Goal: Task Accomplishment & Management: Manage account settings

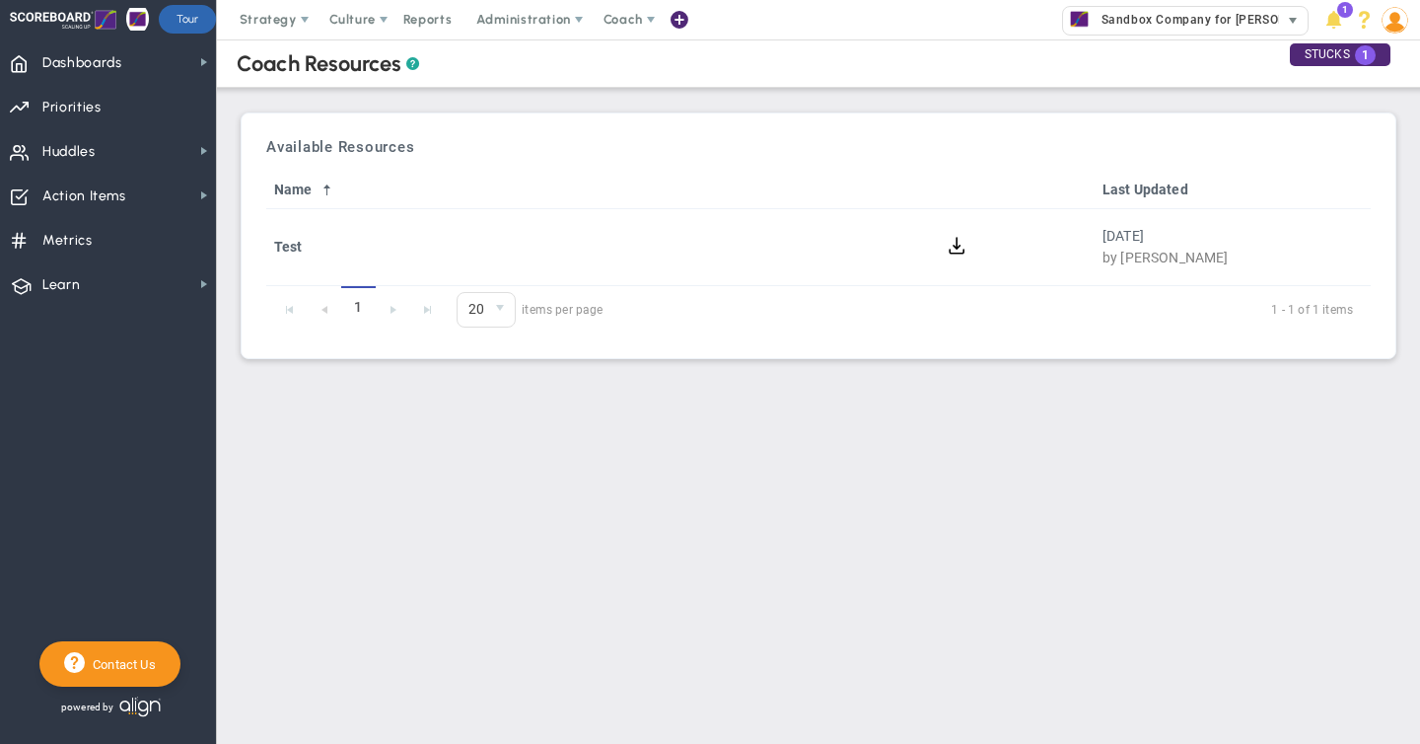
click at [1137, 16] on span "Sandbox Company for [PERSON_NAME]" at bounding box center [1213, 20] width 242 height 26
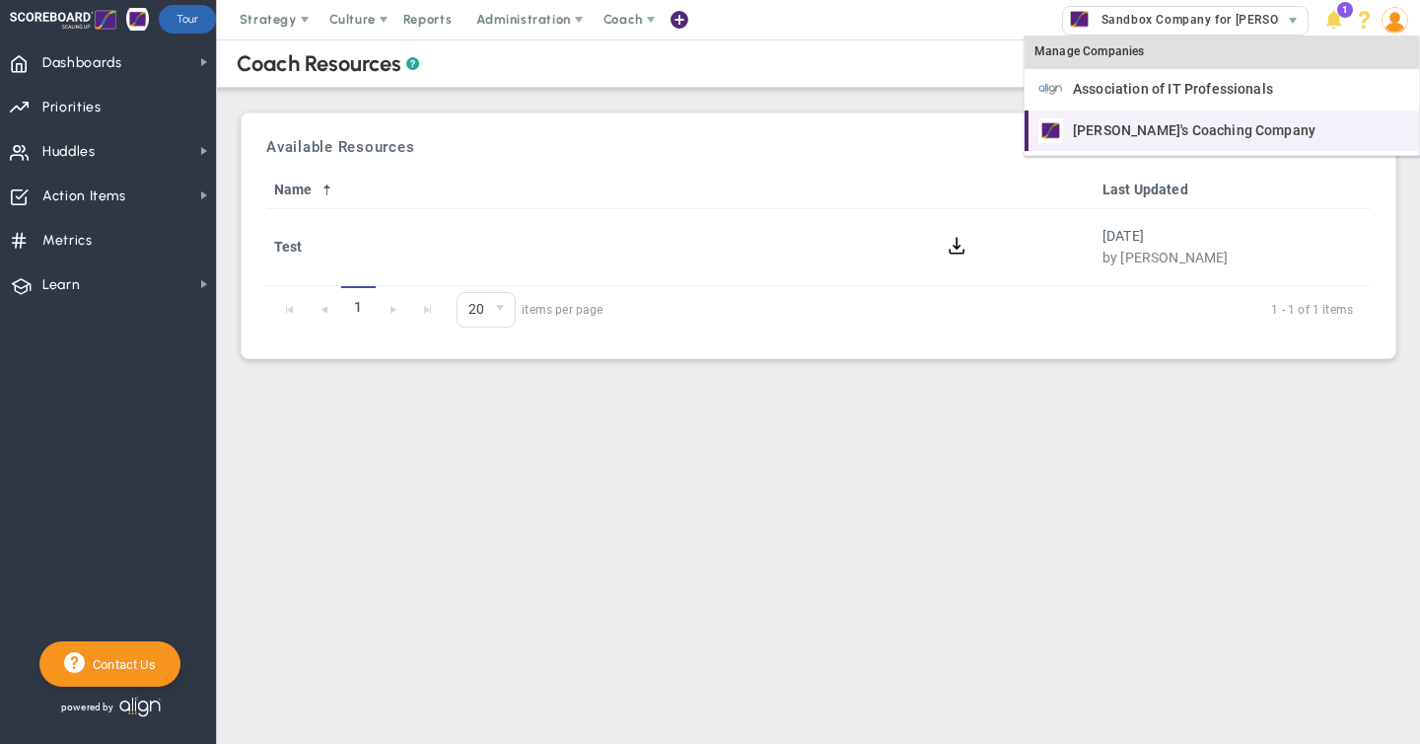
click at [1118, 125] on span "[PERSON_NAME]'s Coaching Company" at bounding box center [1194, 130] width 243 height 14
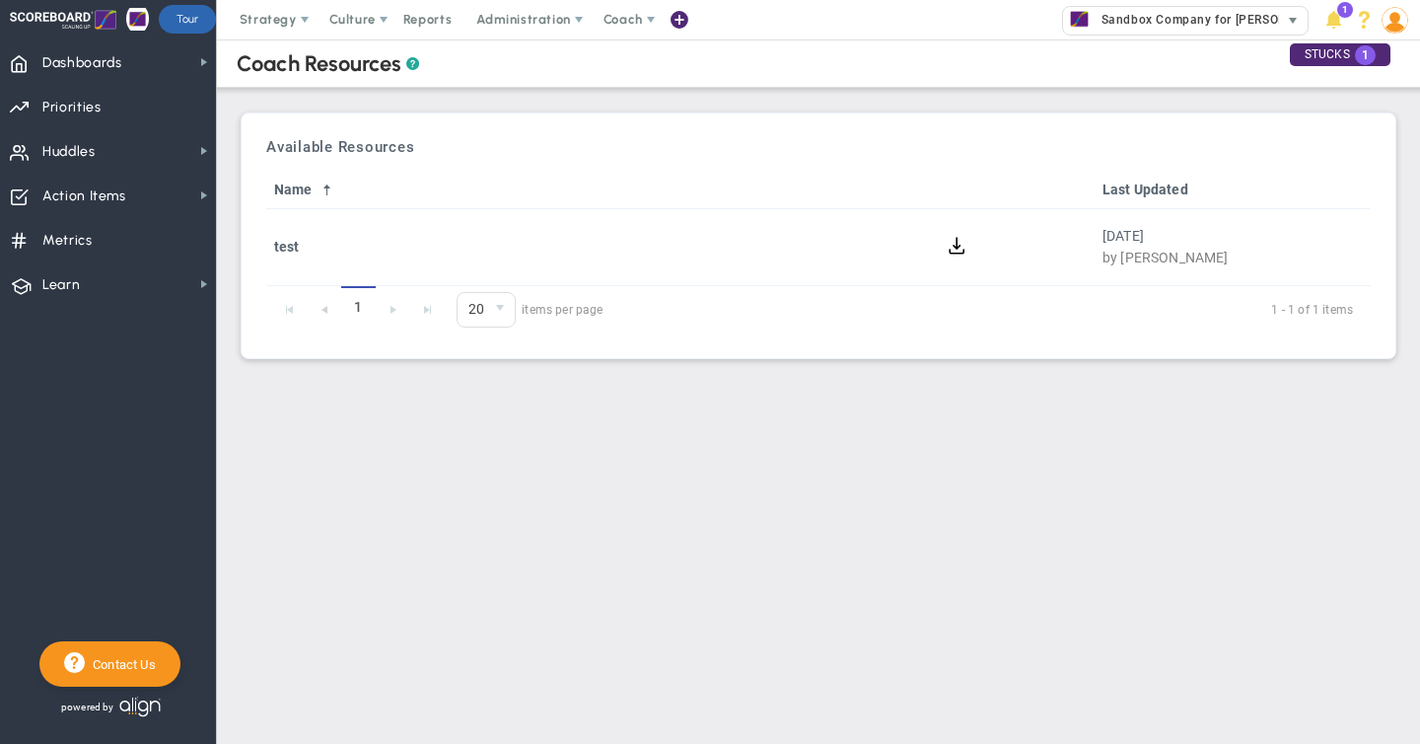
click at [1133, 15] on span "Sandbox Company for [PERSON_NAME]" at bounding box center [1213, 20] width 242 height 26
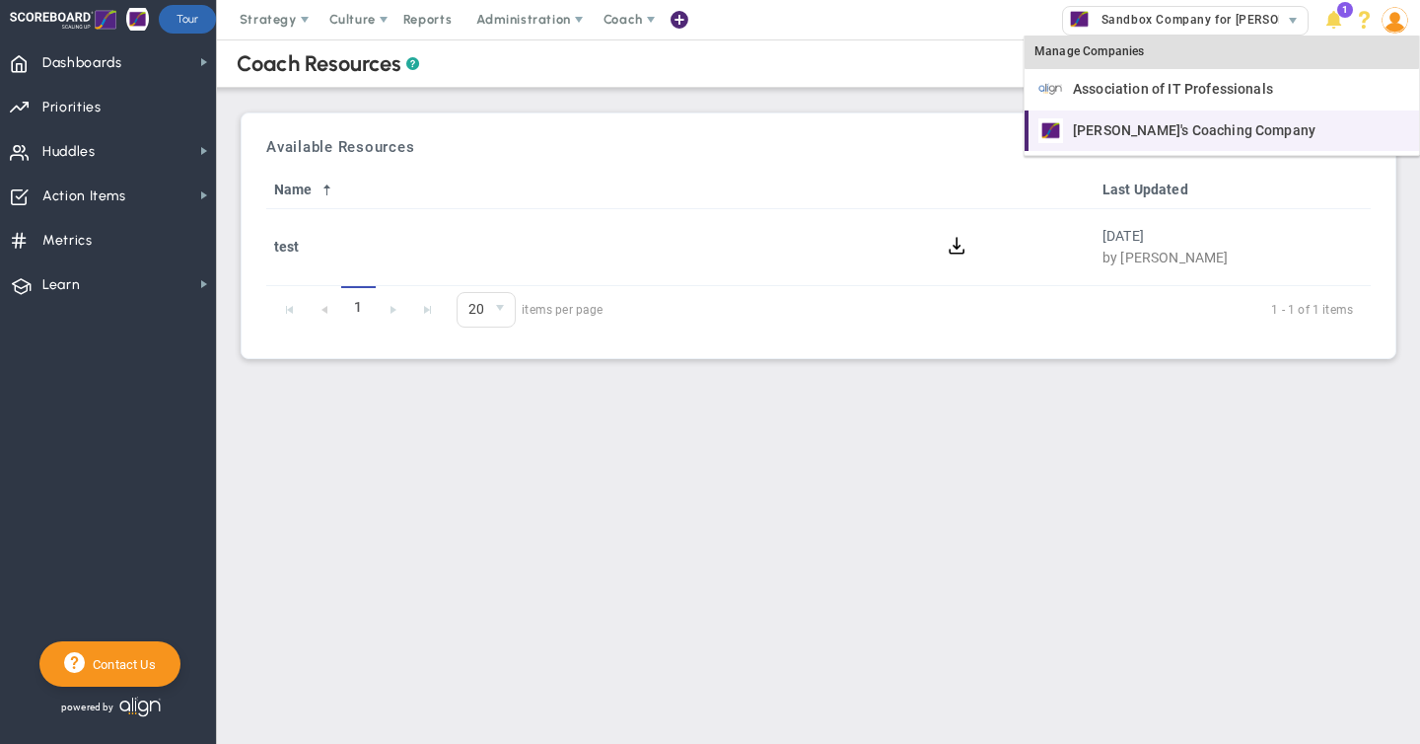
click at [1101, 123] on span "[PERSON_NAME]'s Coaching Company" at bounding box center [1194, 130] width 243 height 14
